Goal: Task Accomplishment & Management: Manage account settings

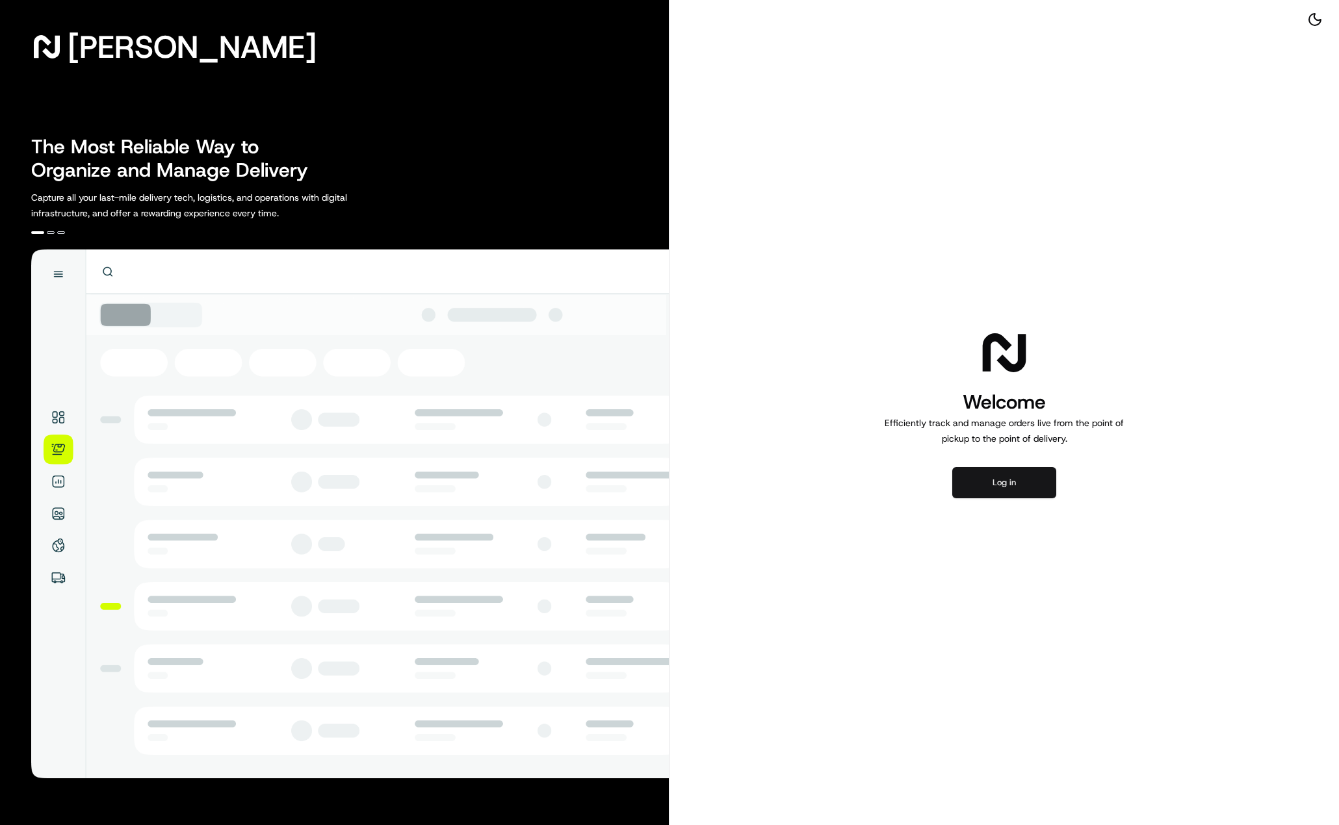
click at [1017, 495] on button "Log in" at bounding box center [1004, 482] width 104 height 31
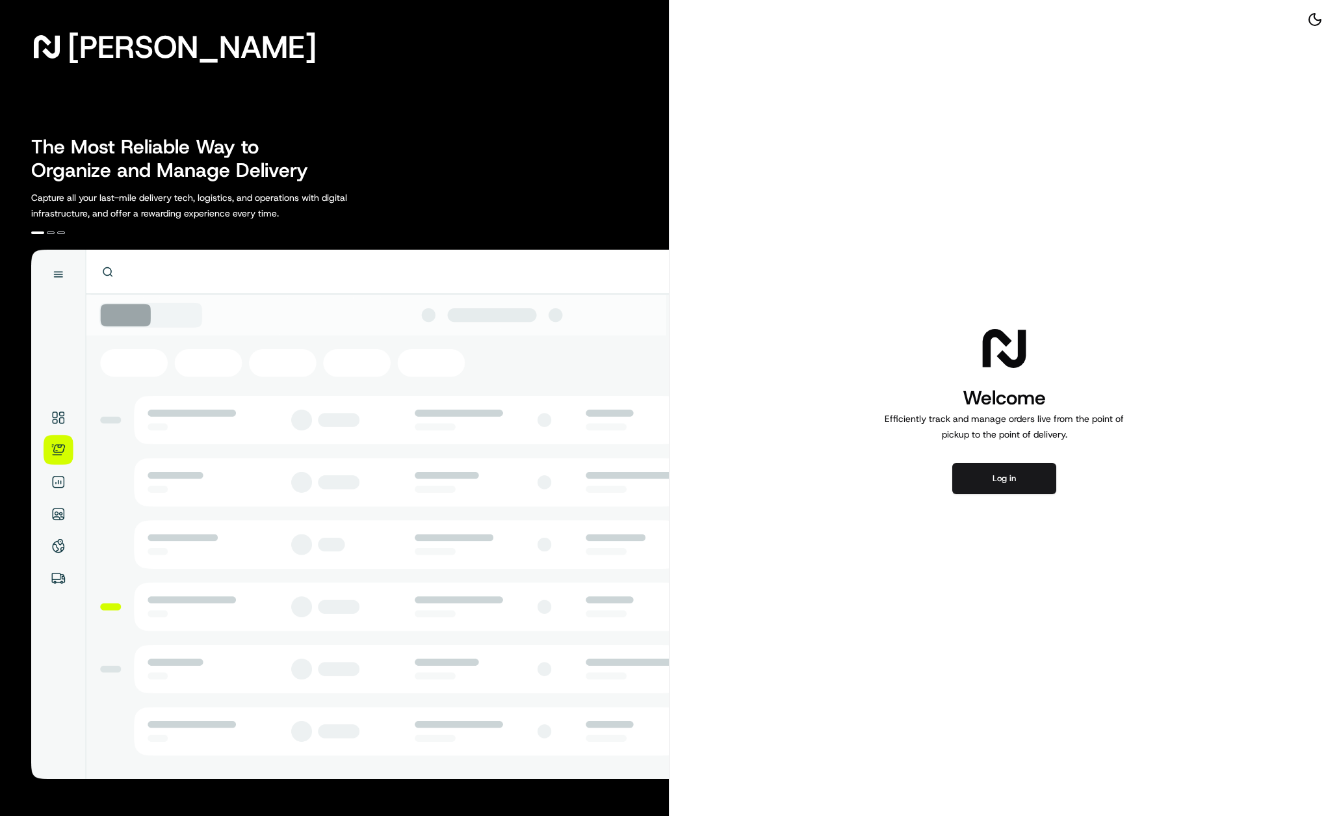
click at [998, 452] on div "Welcome Efficiently track and manage orders live from the point of pickup to th…" at bounding box center [1003, 408] width 669 height 816
click at [998, 477] on button "Log in" at bounding box center [1004, 478] width 104 height 31
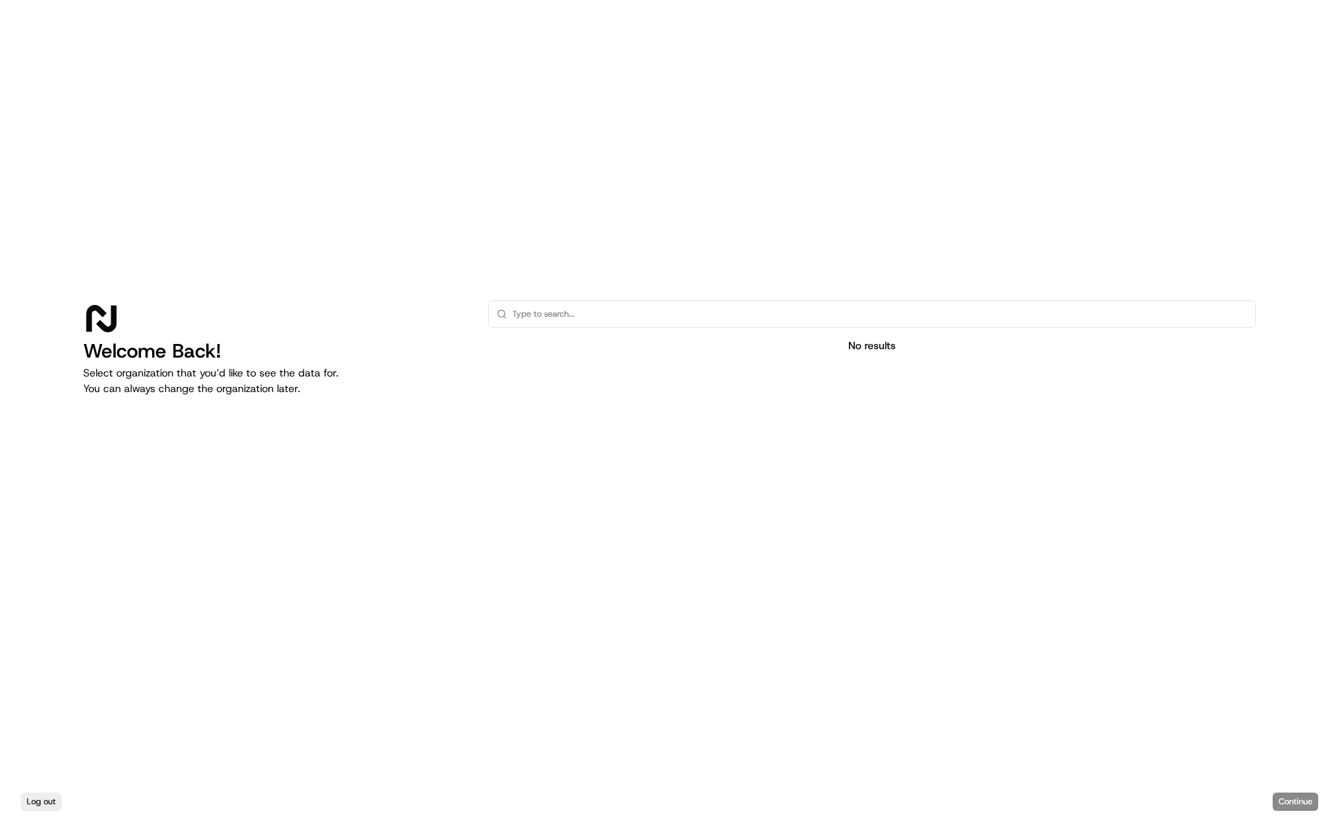
click at [606, 323] on input "text" at bounding box center [879, 314] width 735 height 26
click at [660, 500] on div at bounding box center [872, 467] width 768 height 207
click at [560, 319] on input "text" at bounding box center [879, 314] width 735 height 26
type input "five below"
drag, startPoint x: 566, startPoint y: 312, endPoint x: 482, endPoint y: 313, distance: 83.8
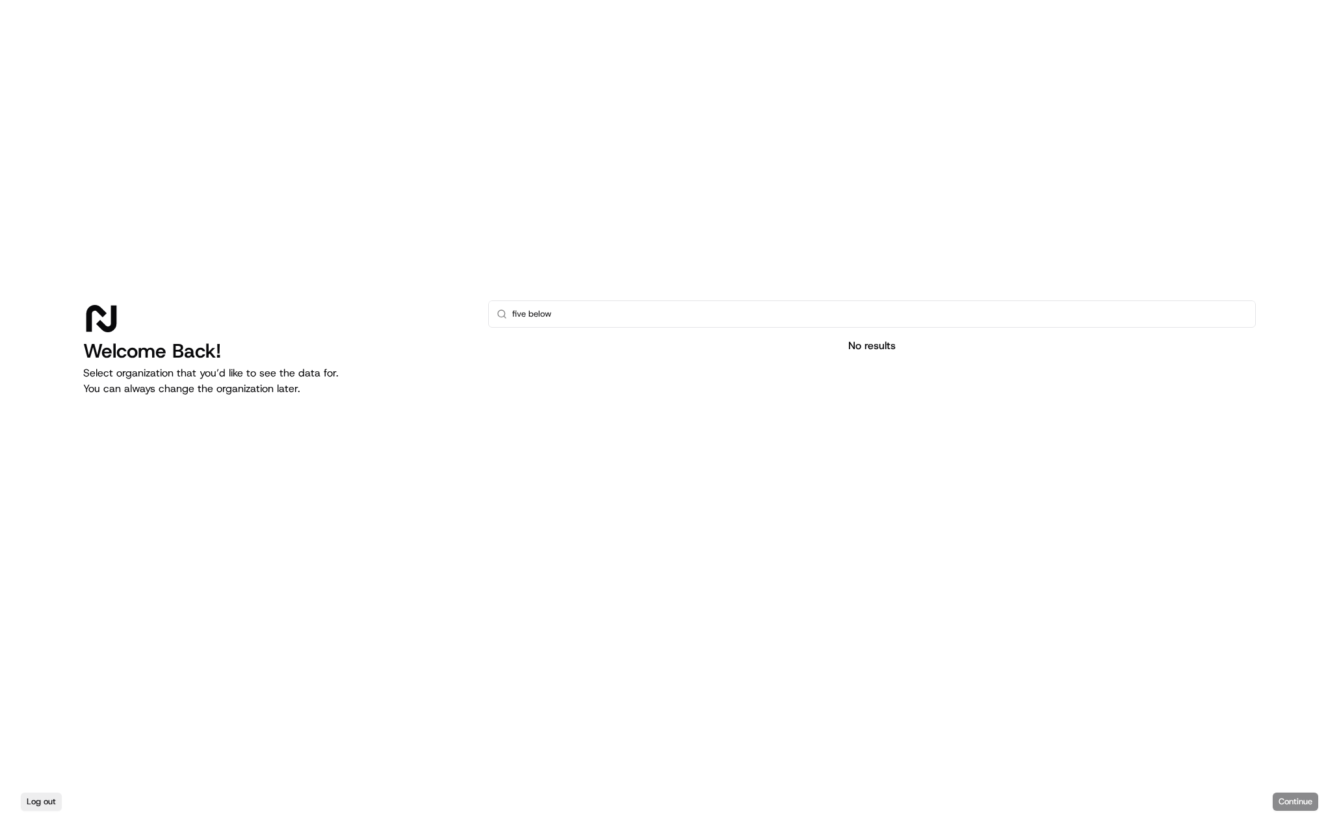
click at [482, 313] on div "Welcome Back! Select organization that you’d like to see the data for. You can …" at bounding box center [669, 435] width 1172 height 270
click at [1280, 788] on div "Log out Continue" at bounding box center [669, 801] width 1339 height 29
click at [1285, 797] on div "Log out Continue" at bounding box center [669, 801] width 1339 height 29
click at [1286, 805] on div "Log out Continue" at bounding box center [669, 801] width 1339 height 29
drag, startPoint x: 408, startPoint y: 413, endPoint x: 581, endPoint y: 364, distance: 179.6
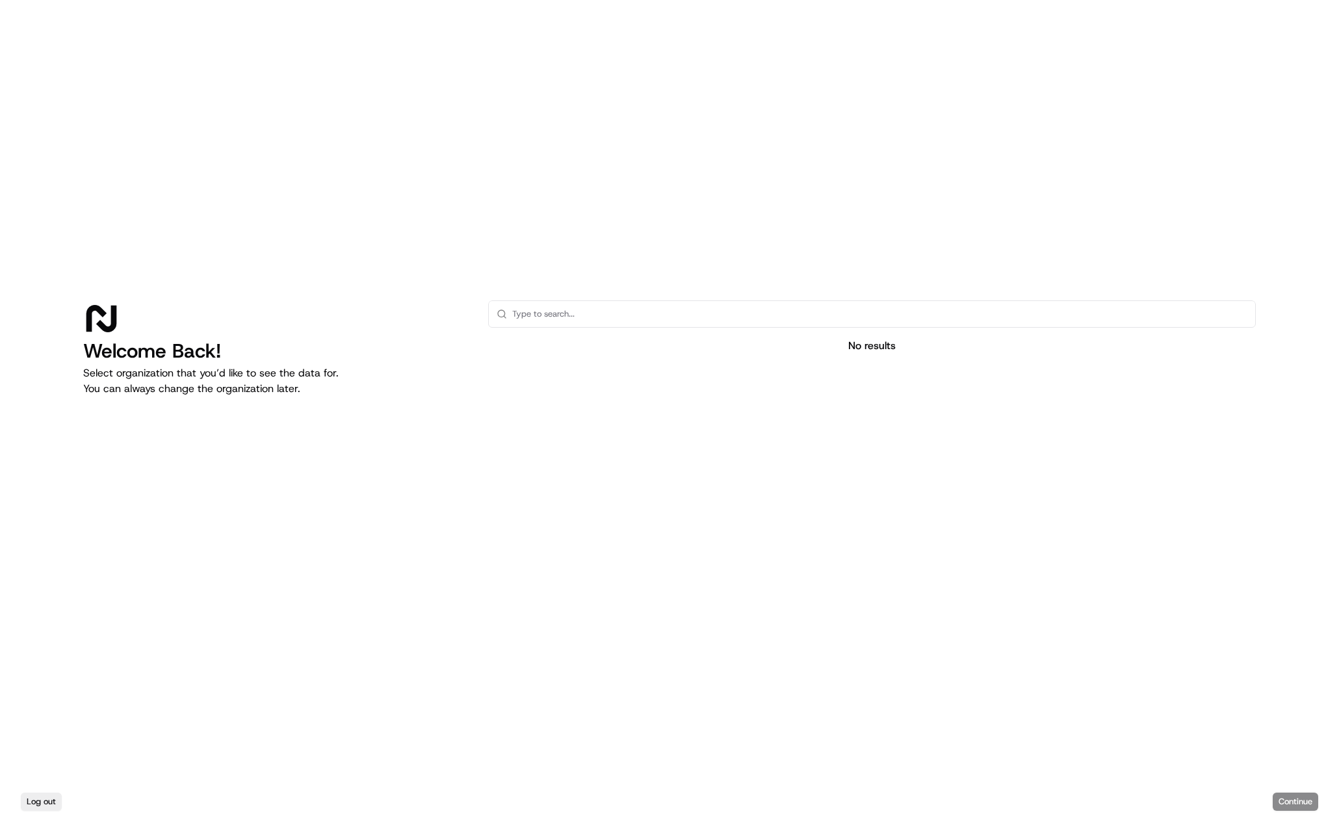
click at [466, 407] on div "Welcome Back! Select organization that you’d like to see the data for. You can …" at bounding box center [275, 435] width 384 height 270
drag, startPoint x: 581, startPoint y: 364, endPoint x: 565, endPoint y: 297, distance: 68.7
click at [584, 364] on div at bounding box center [872, 467] width 768 height 207
click at [565, 295] on div "Welcome Back! Select organization that you’d like to see the data for. You can …" at bounding box center [669, 393] width 1339 height 787
click at [569, 309] on input "text" at bounding box center [879, 314] width 735 height 26
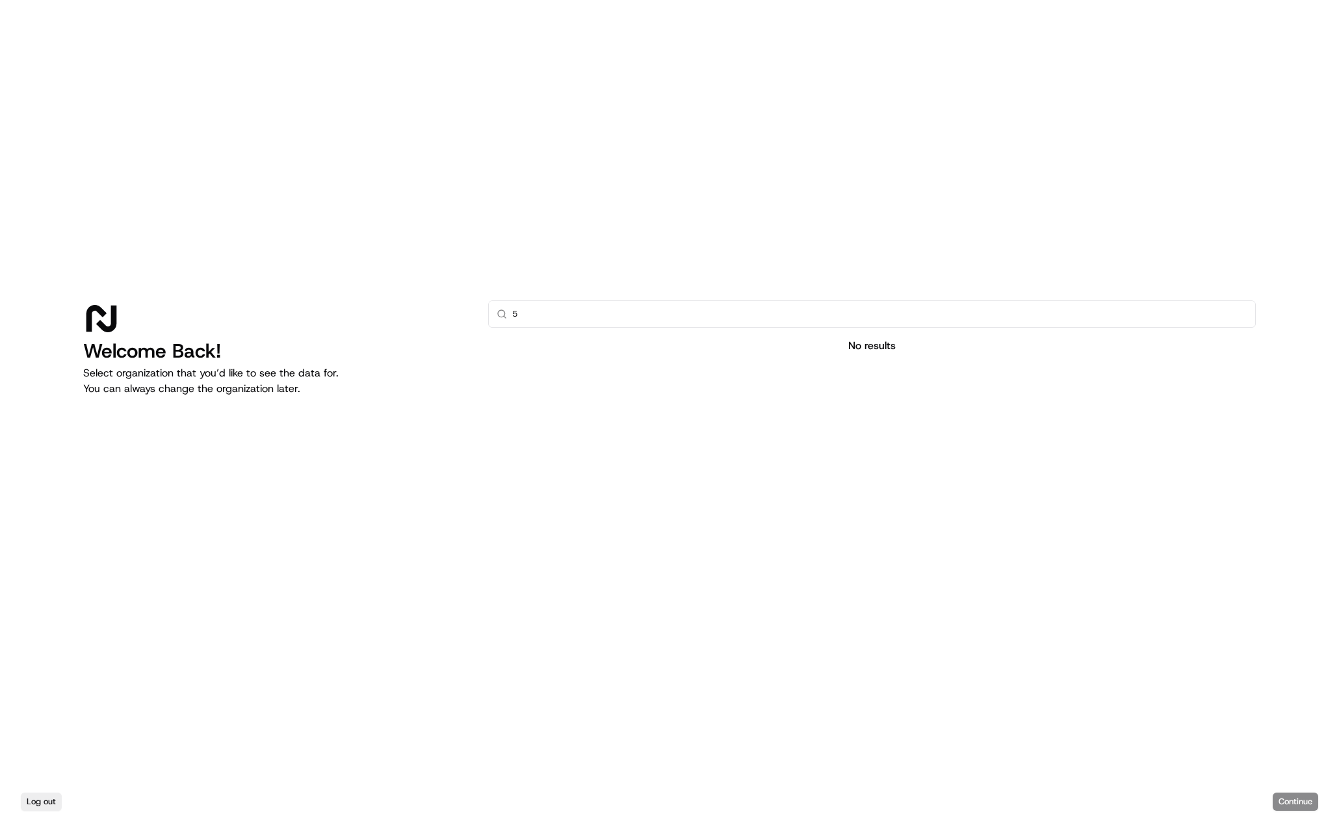
type input "5"
click at [394, 385] on p "Select organization that you’d like to see the data for. You can always change …" at bounding box center [275, 380] width 384 height 31
click at [615, 348] on div "No results" at bounding box center [872, 346] width 768 height 16
click at [591, 311] on input "5" at bounding box center [879, 314] width 735 height 26
click at [604, 313] on input "text" at bounding box center [879, 314] width 735 height 26
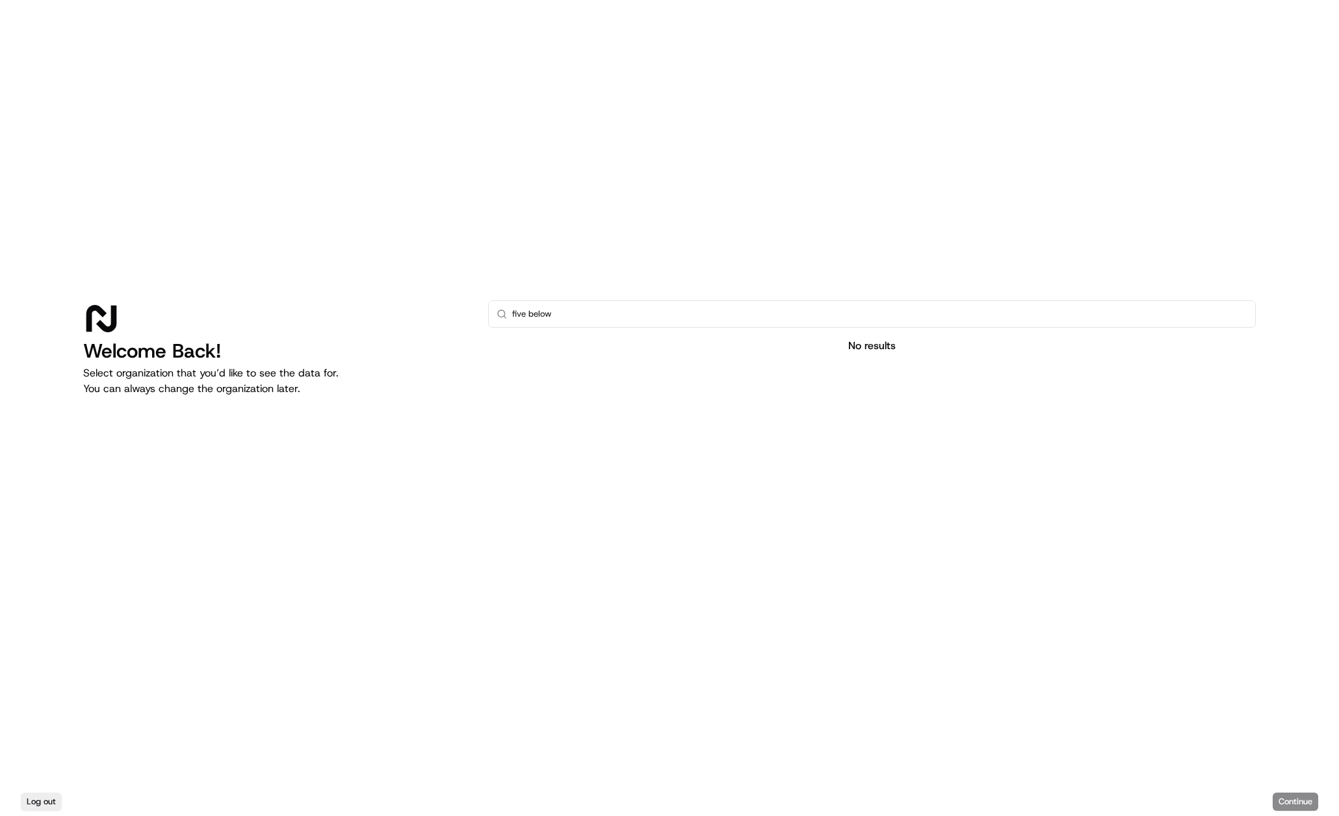
click at [502, 317] on circle at bounding box center [501, 313] width 7 height 7
click at [1237, 307] on input "five below" at bounding box center [879, 314] width 735 height 26
drag, startPoint x: 1244, startPoint y: 309, endPoint x: 948, endPoint y: 322, distance: 296.7
click at [950, 322] on input "five below" at bounding box center [879, 314] width 735 height 26
drag, startPoint x: 896, startPoint y: 366, endPoint x: 892, endPoint y: 346, distance: 20.5
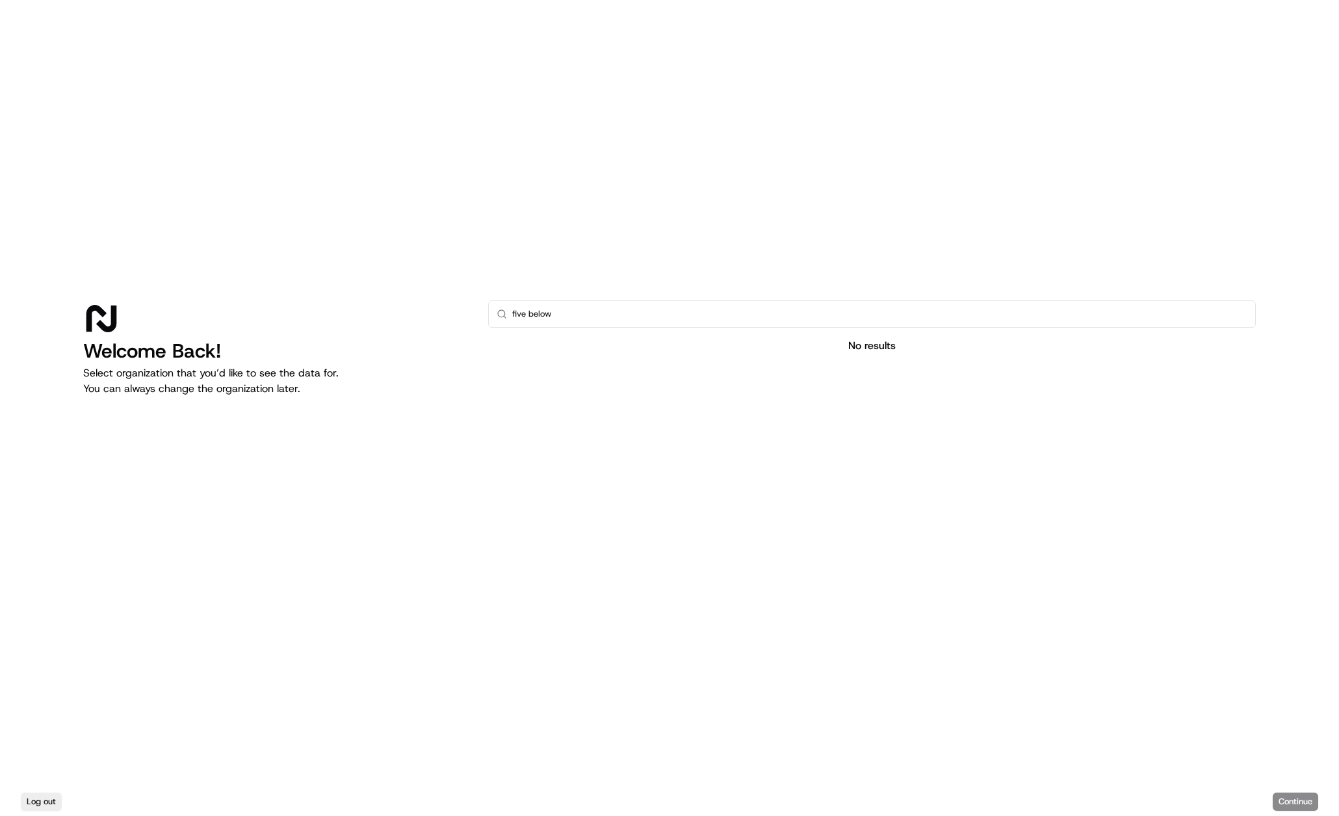
click at [894, 366] on div at bounding box center [872, 467] width 768 height 207
click at [1295, 799] on div "Log out Continue" at bounding box center [669, 801] width 1339 height 29
click at [1296, 799] on div "Log out Continue" at bounding box center [669, 801] width 1339 height 29
click at [252, 383] on p "Select organization that you’d like to see the data for. You can always change …" at bounding box center [275, 380] width 384 height 31
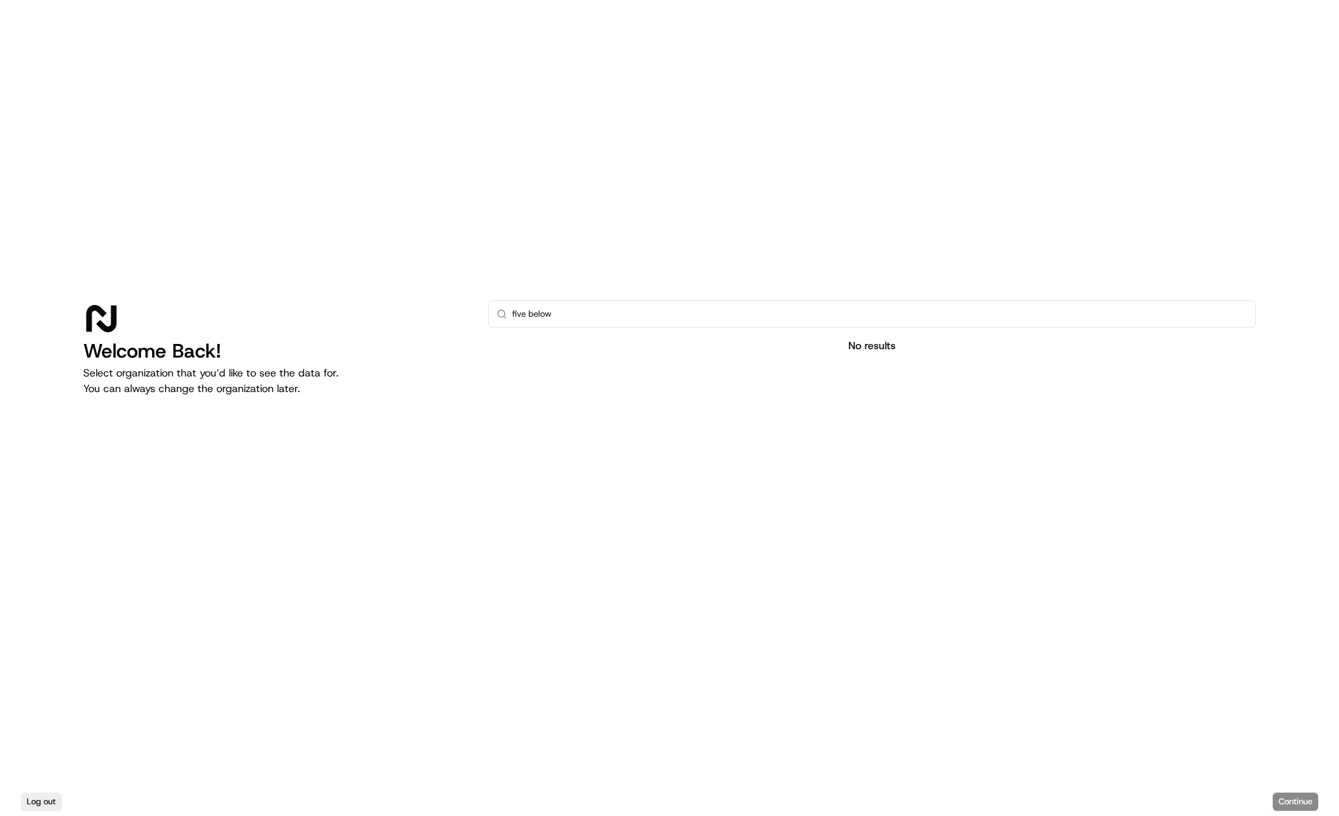
click at [354, 382] on p "Select organization that you’d like to see the data for. You can always change …" at bounding box center [275, 380] width 384 height 31
drag, startPoint x: 560, startPoint y: 316, endPoint x: 497, endPoint y: 309, distance: 64.0
click at [497, 309] on div "five below" at bounding box center [872, 313] width 768 height 27
type input "5 below"
click at [538, 276] on div "Welcome Back! Select organization that you’d like to see the data for. You can …" at bounding box center [669, 393] width 1339 height 787
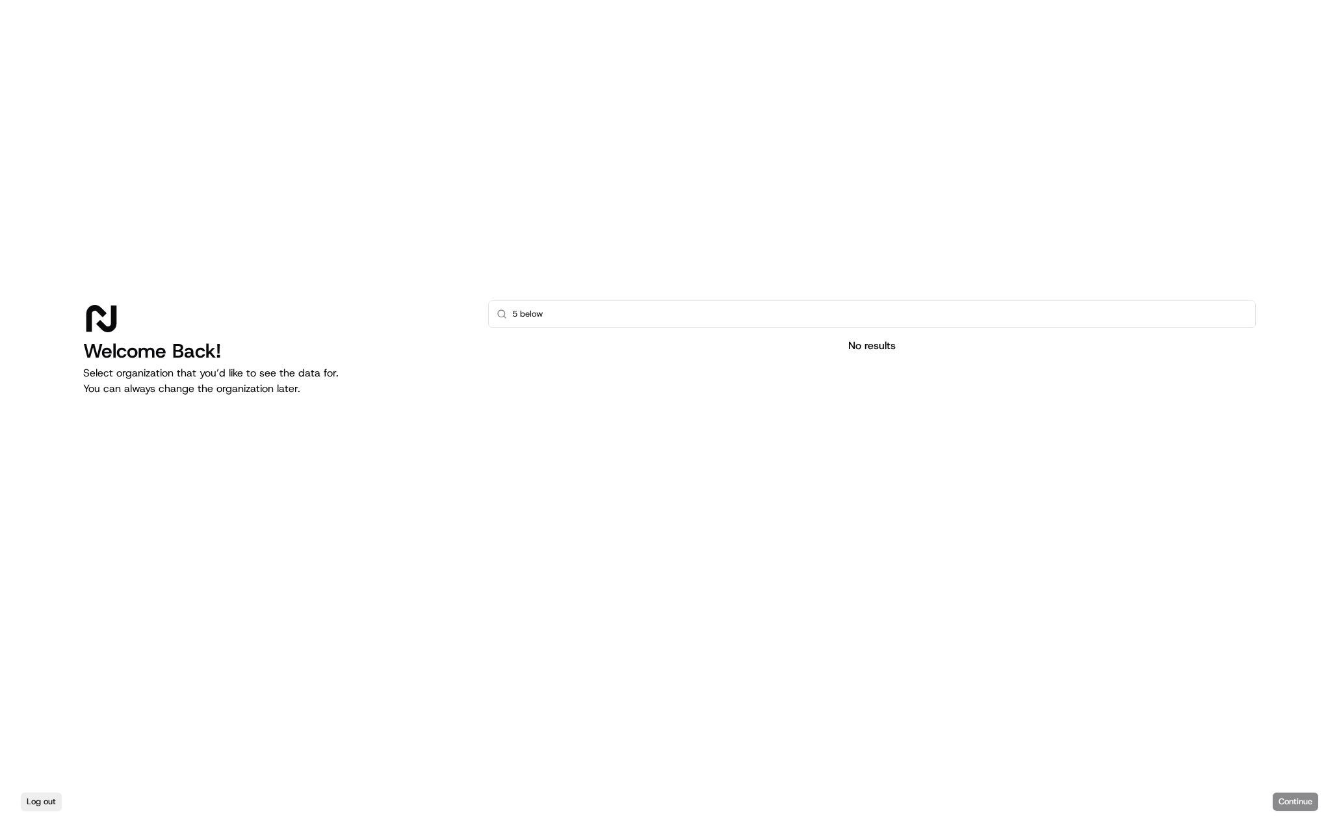
click at [599, 342] on div "No results" at bounding box center [872, 346] width 768 height 16
click at [593, 318] on input "5 below" at bounding box center [879, 314] width 735 height 26
click at [594, 327] on div at bounding box center [872, 313] width 768 height 27
click at [571, 307] on input "text" at bounding box center [879, 314] width 735 height 26
click at [273, 395] on p "Select organization that you’d like to see the data for. You can always change …" at bounding box center [275, 380] width 384 height 31
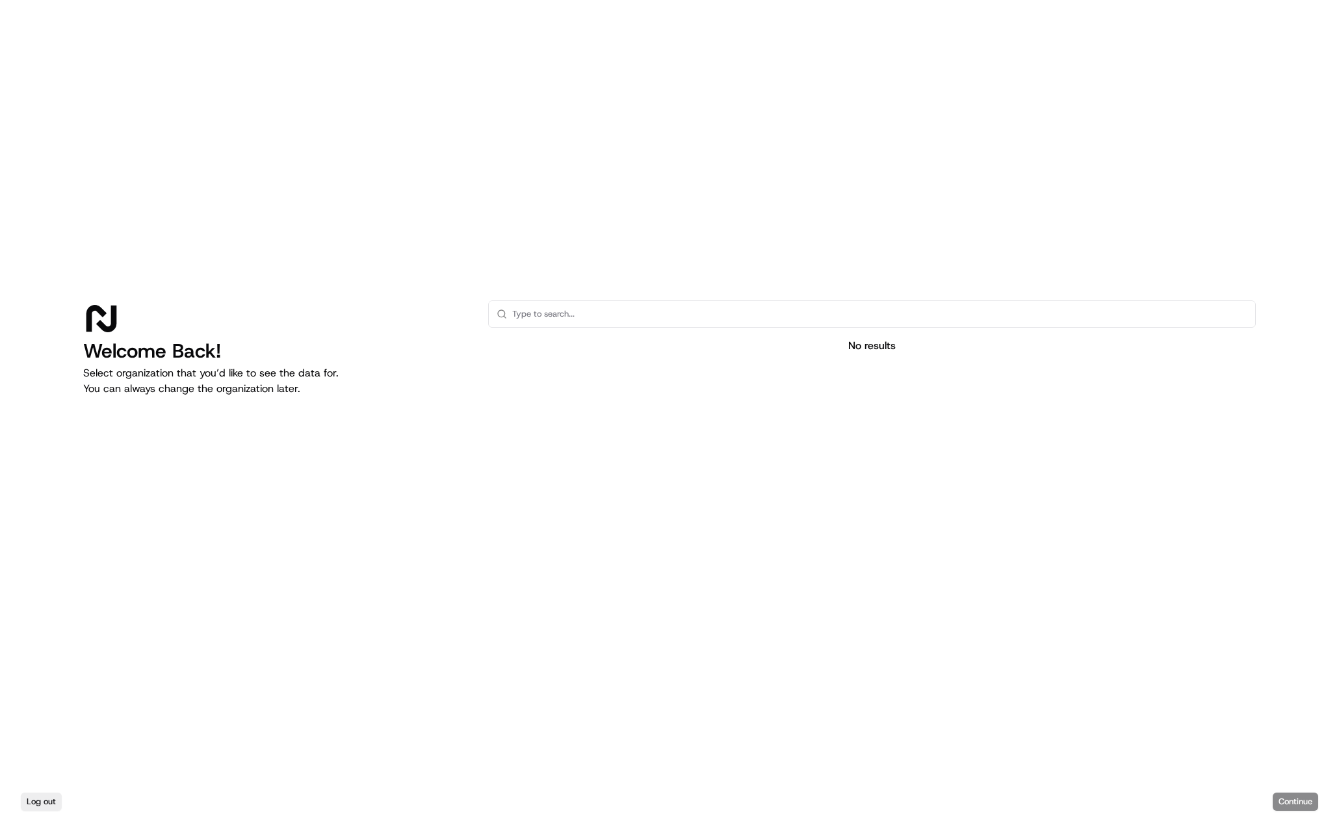
click at [586, 318] on input "text" at bounding box center [879, 314] width 735 height 26
type input "five below"
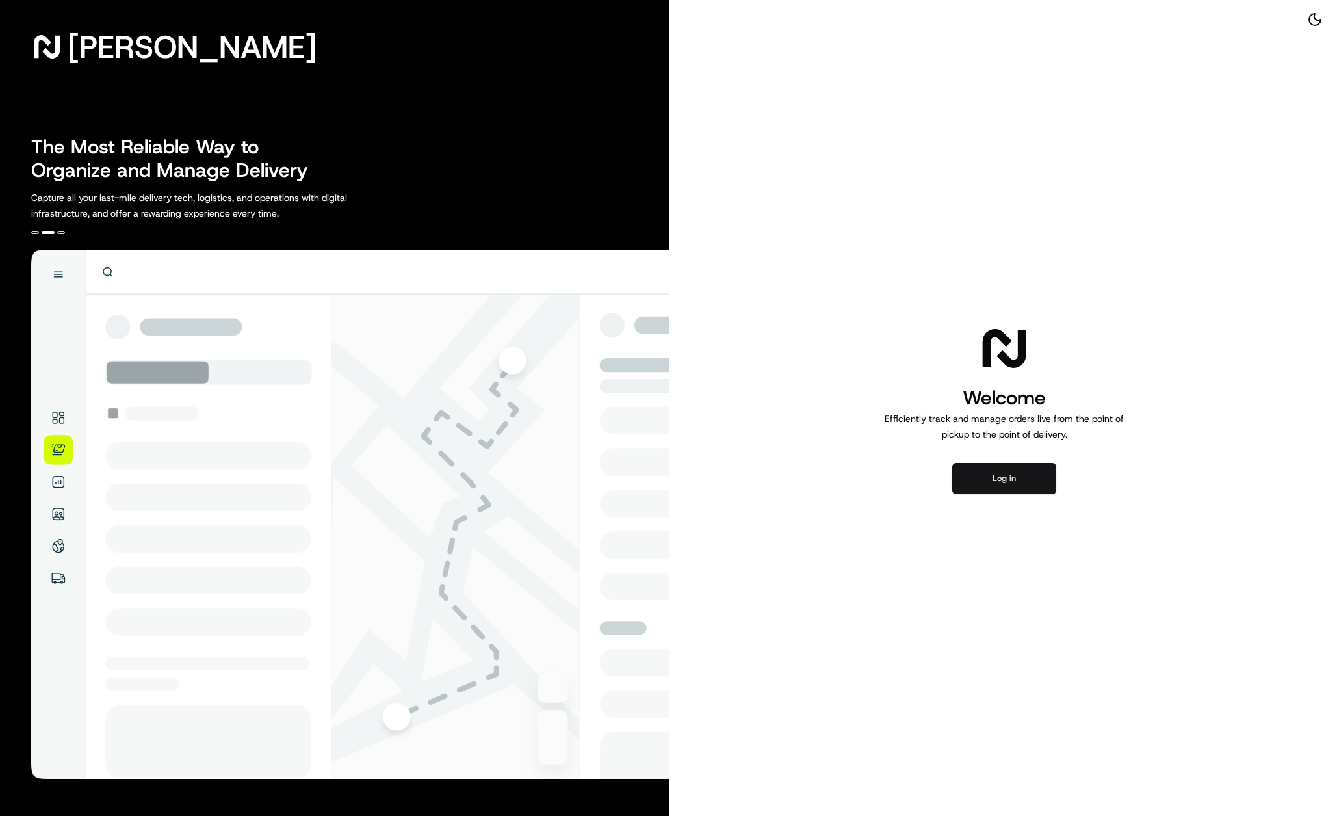
click at [1015, 476] on button "Log in" at bounding box center [1004, 478] width 104 height 31
